Goal: Information Seeking & Learning: Find specific fact

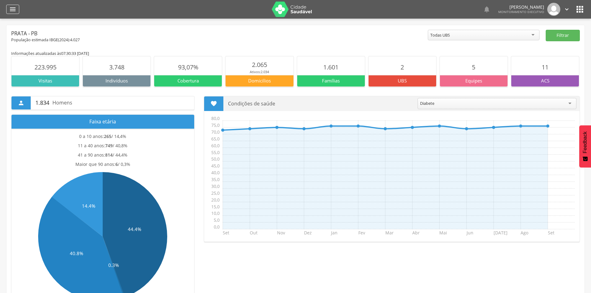
click at [19, 11] on div "" at bounding box center [12, 9] width 13 height 9
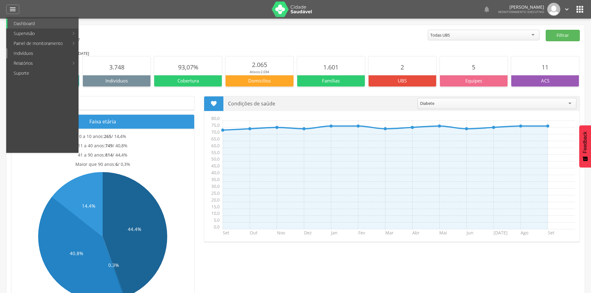
click at [23, 53] on link "Indivíduos" at bounding box center [42, 53] width 71 height 10
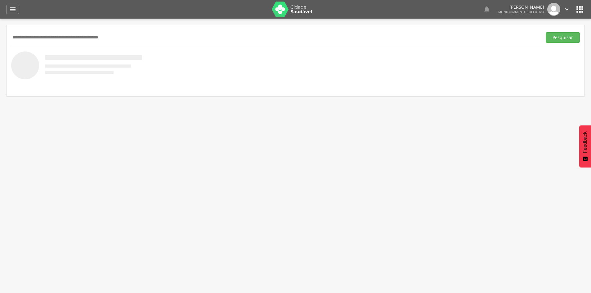
click at [79, 42] on input "text" at bounding box center [275, 37] width 529 height 11
type input "*"
click at [546, 32] on button "Pesquisar" at bounding box center [563, 37] width 34 height 11
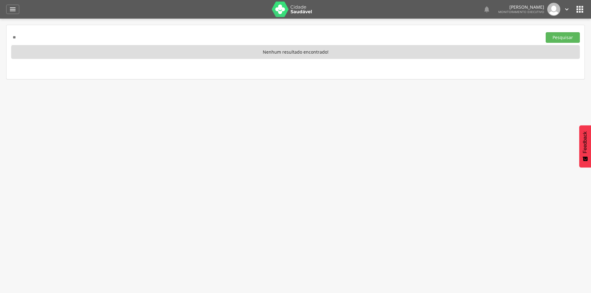
type input "*"
paste input "**********"
type input "**********"
click at [546, 32] on button "Pesquisar" at bounding box center [563, 37] width 34 height 11
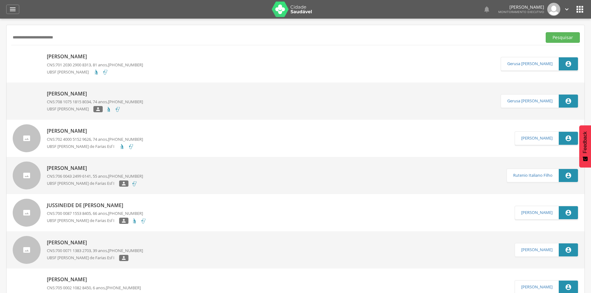
click at [85, 55] on p "[PERSON_NAME]" at bounding box center [95, 56] width 96 height 7
type input "**********"
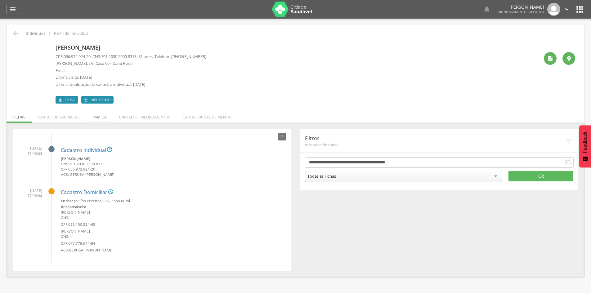
click at [97, 114] on li "Família" at bounding box center [100, 115] width 26 height 15
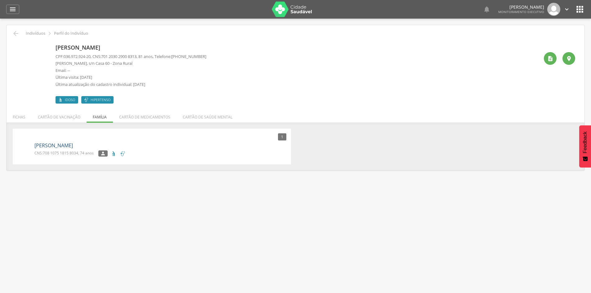
click at [62, 145] on link "[PERSON_NAME]" at bounding box center [53, 145] width 38 height 7
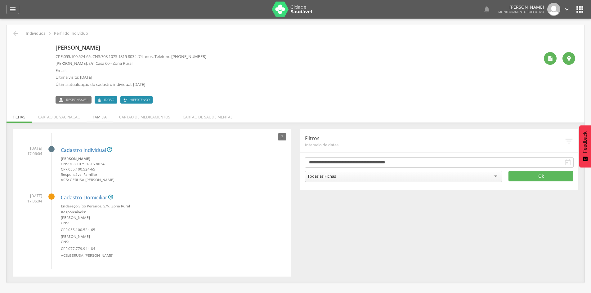
click at [106, 119] on li "Família" at bounding box center [100, 115] width 26 height 15
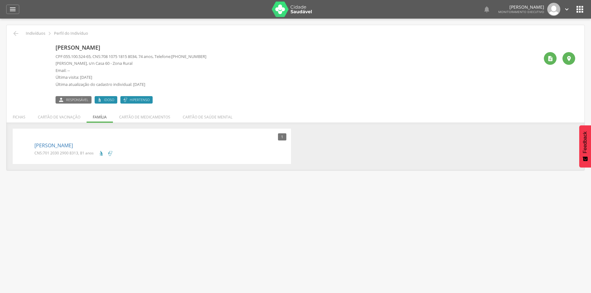
click at [16, 45] on img at bounding box center [16, 45] width 0 height 0
drag, startPoint x: 64, startPoint y: 56, endPoint x: 93, endPoint y: 54, distance: 29.5
click at [93, 54] on p "CPF: 055.100.524-65 , CNS: [PHONE_NUMBER] , 74 anos, Telefone: [PHONE_NUMBER]" at bounding box center [131, 57] width 151 height 6
copy p "055.100.524-65"
click at [19, 33] on icon "" at bounding box center [15, 33] width 7 height 7
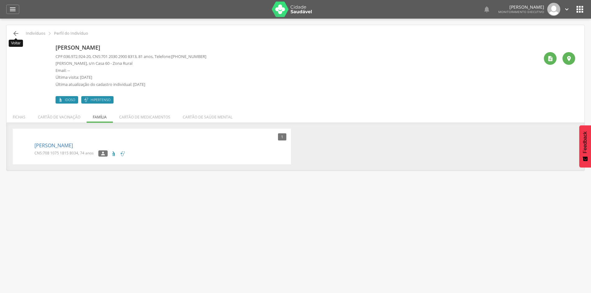
click at [17, 30] on icon "" at bounding box center [15, 33] width 7 height 7
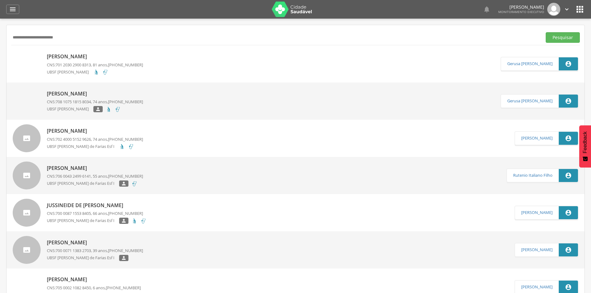
drag, startPoint x: 105, startPoint y: 43, endPoint x: 43, endPoint y: 38, distance: 62.6
click at [24, 42] on div "**********" at bounding box center [295, 37] width 569 height 15
drag, startPoint x: 81, startPoint y: 37, endPoint x: 1, endPoint y: 33, distance: 80.2
click at [1, 33] on div " Supervisão  Distritos  Ubs Coordenador: - Prata / PB Intervalo de Tempo  S…" at bounding box center [295, 165] width 591 height 293
type input "**********"
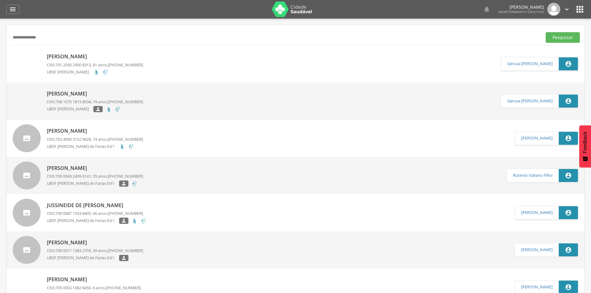
click at [546, 32] on button "Pesquisar" at bounding box center [563, 37] width 34 height 11
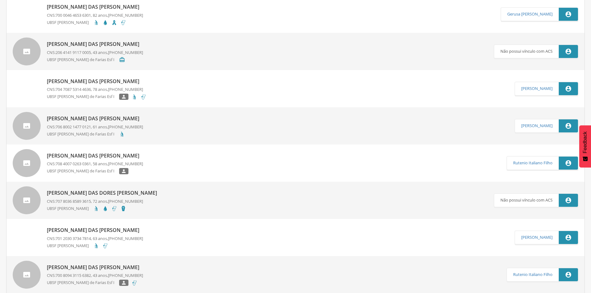
scroll to position [186, 0]
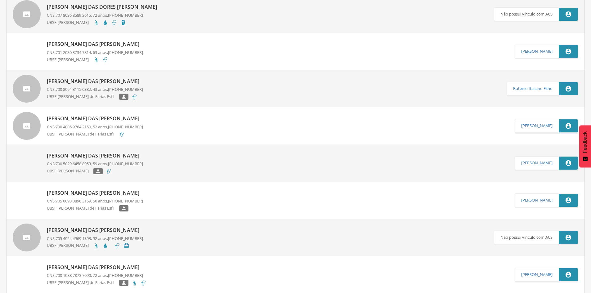
click at [100, 156] on p "[PERSON_NAME] das [PERSON_NAME]" at bounding box center [95, 155] width 96 height 7
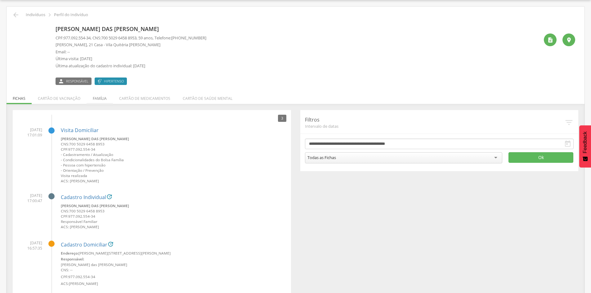
click at [100, 100] on li "Família" at bounding box center [100, 97] width 26 height 15
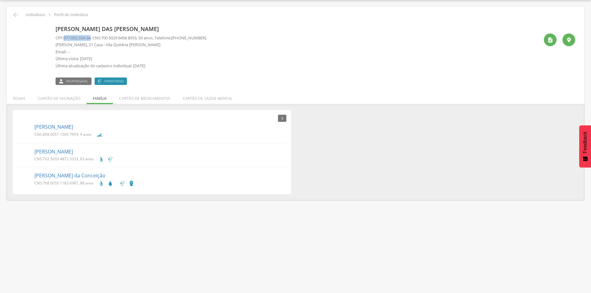
drag, startPoint x: 64, startPoint y: 39, endPoint x: 93, endPoint y: 37, distance: 28.6
click at [93, 37] on p "CPF: 977.092.554-34 , CNS: [PHONE_NUMBER] , 59 anos, Telefone: [PHONE_NUMBER]" at bounding box center [131, 38] width 151 height 6
copy p "977.092.554-34"
click at [73, 152] on link "[PERSON_NAME]" at bounding box center [53, 151] width 38 height 7
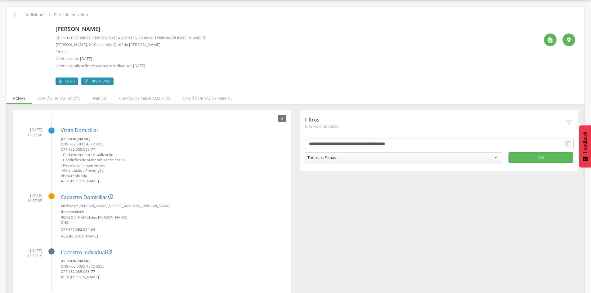
click at [103, 100] on li "Família" at bounding box center [100, 97] width 26 height 15
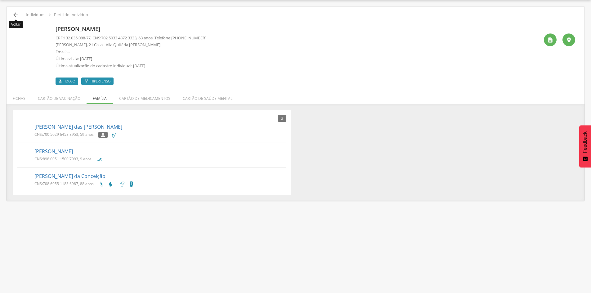
click at [19, 13] on icon "" at bounding box center [15, 14] width 7 height 7
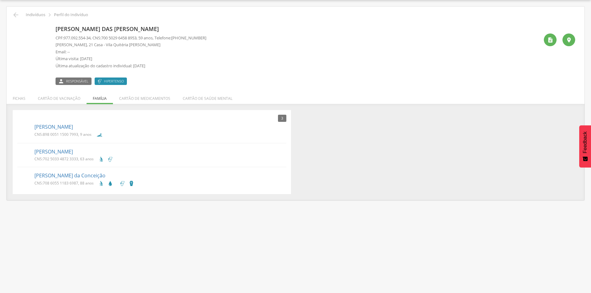
click at [20, 19] on div "[PERSON_NAME] das [PERSON_NAME] CPF: 977.092.554-34 , CNS: [PHONE_NUMBER] , 59 …" at bounding box center [295, 52] width 569 height 66
drag, startPoint x: 13, startPoint y: 13, endPoint x: 29, endPoint y: 8, distance: 16.5
click at [14, 13] on icon "" at bounding box center [15, 14] width 7 height 7
